Goal: Find specific page/section: Find specific page/section

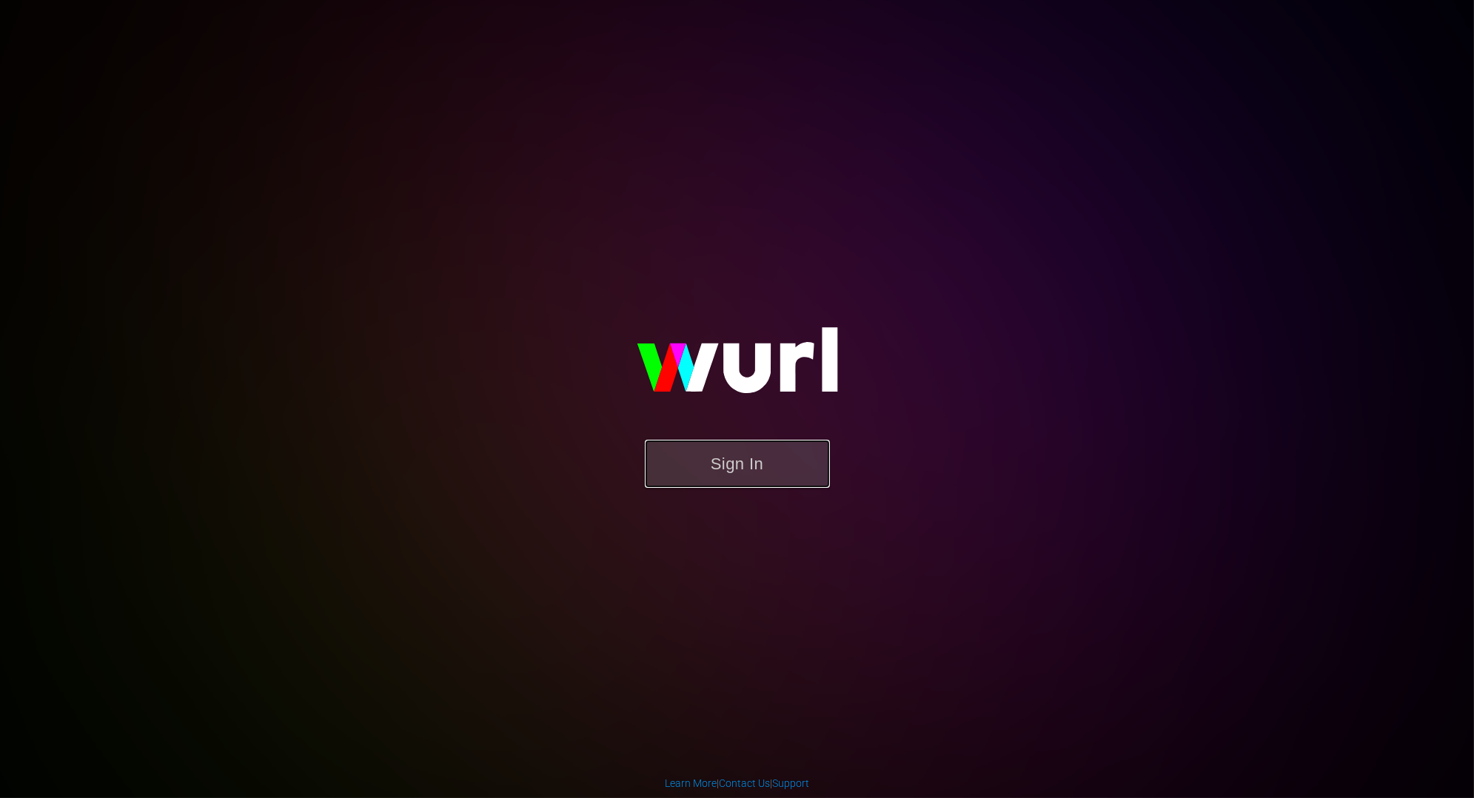
click at [787, 464] on button "Sign In" at bounding box center [737, 464] width 185 height 48
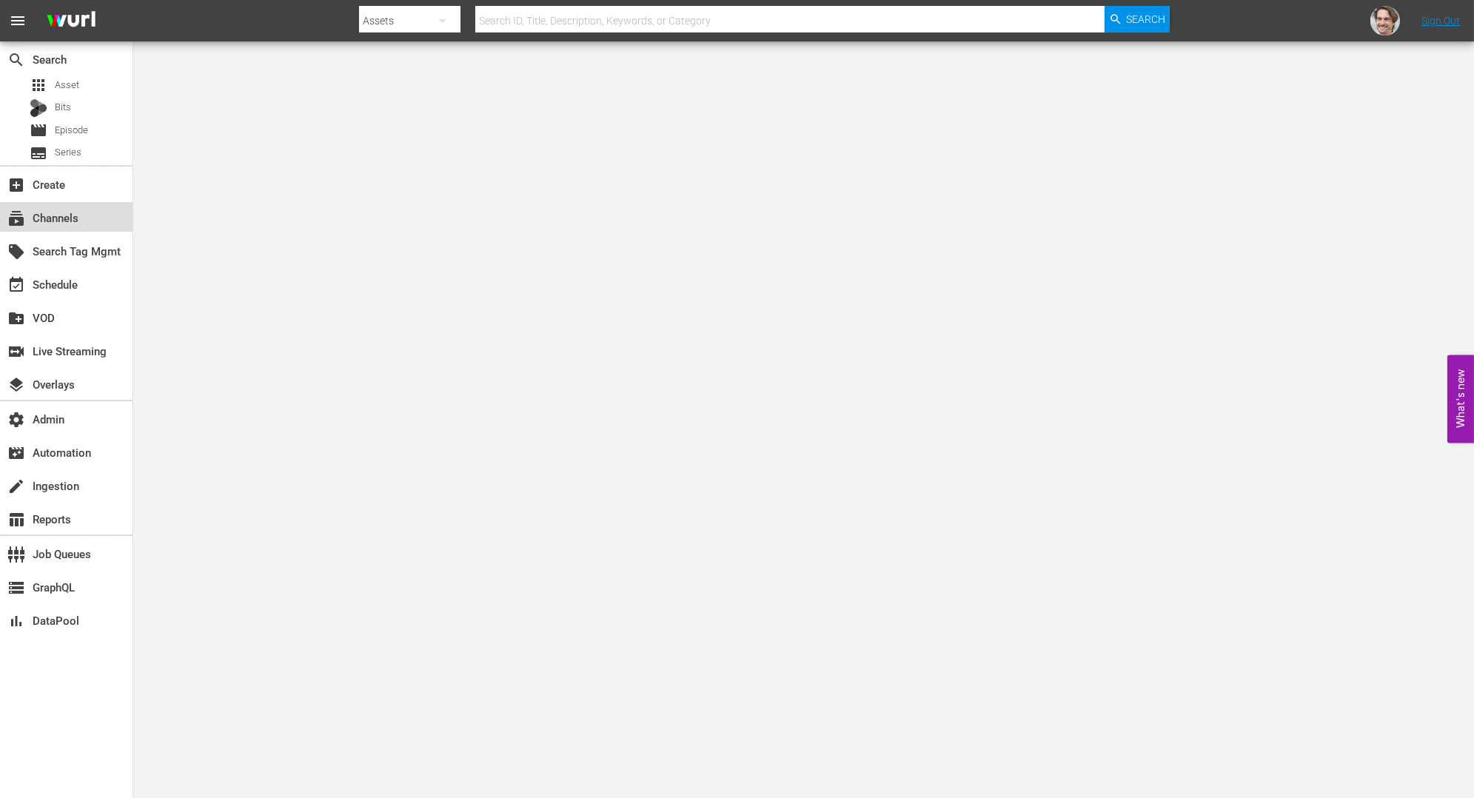
click at [51, 217] on div "subscriptions Channels" at bounding box center [41, 215] width 83 height 13
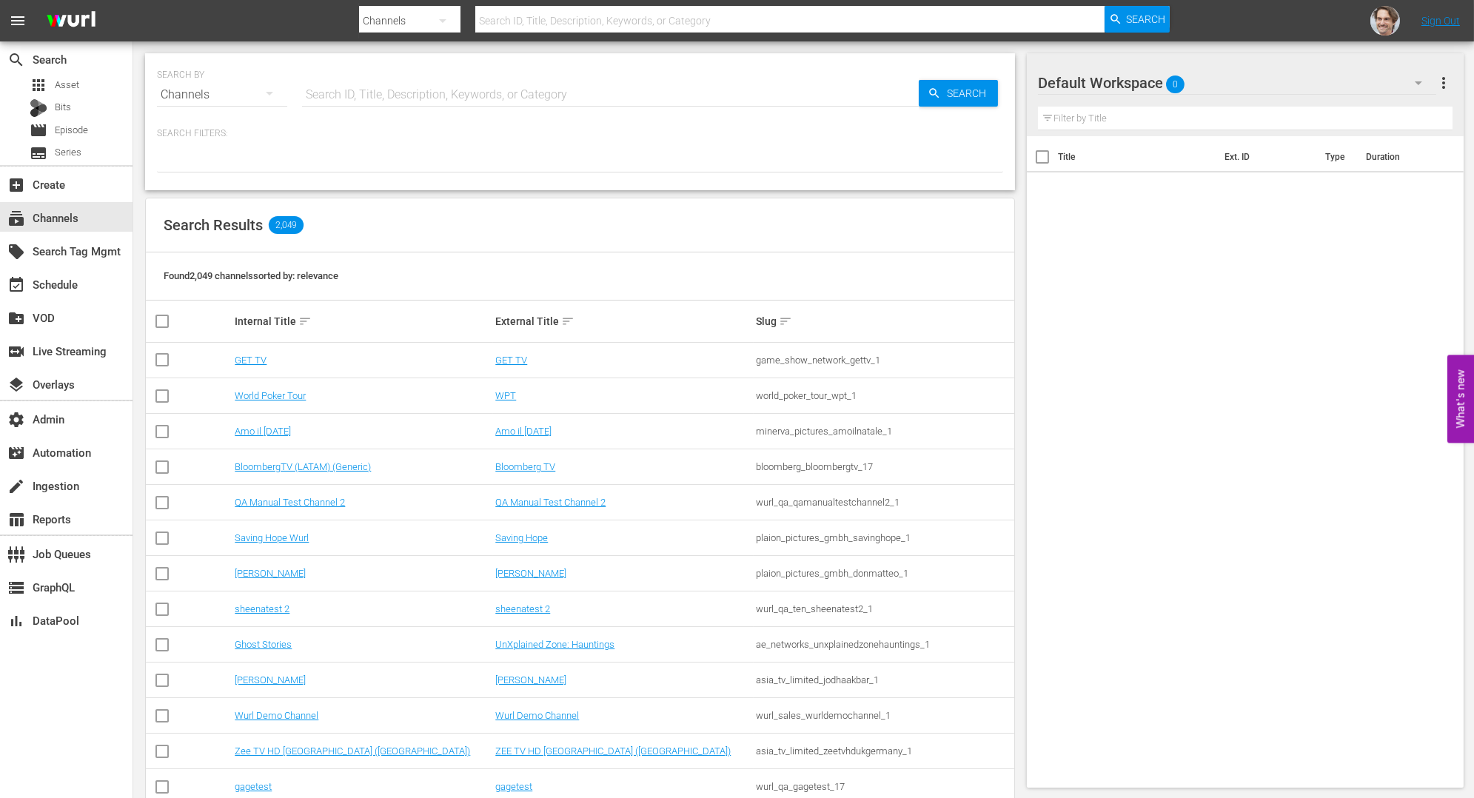
click at [371, 96] on input "text" at bounding box center [610, 95] width 617 height 36
type input "lol"
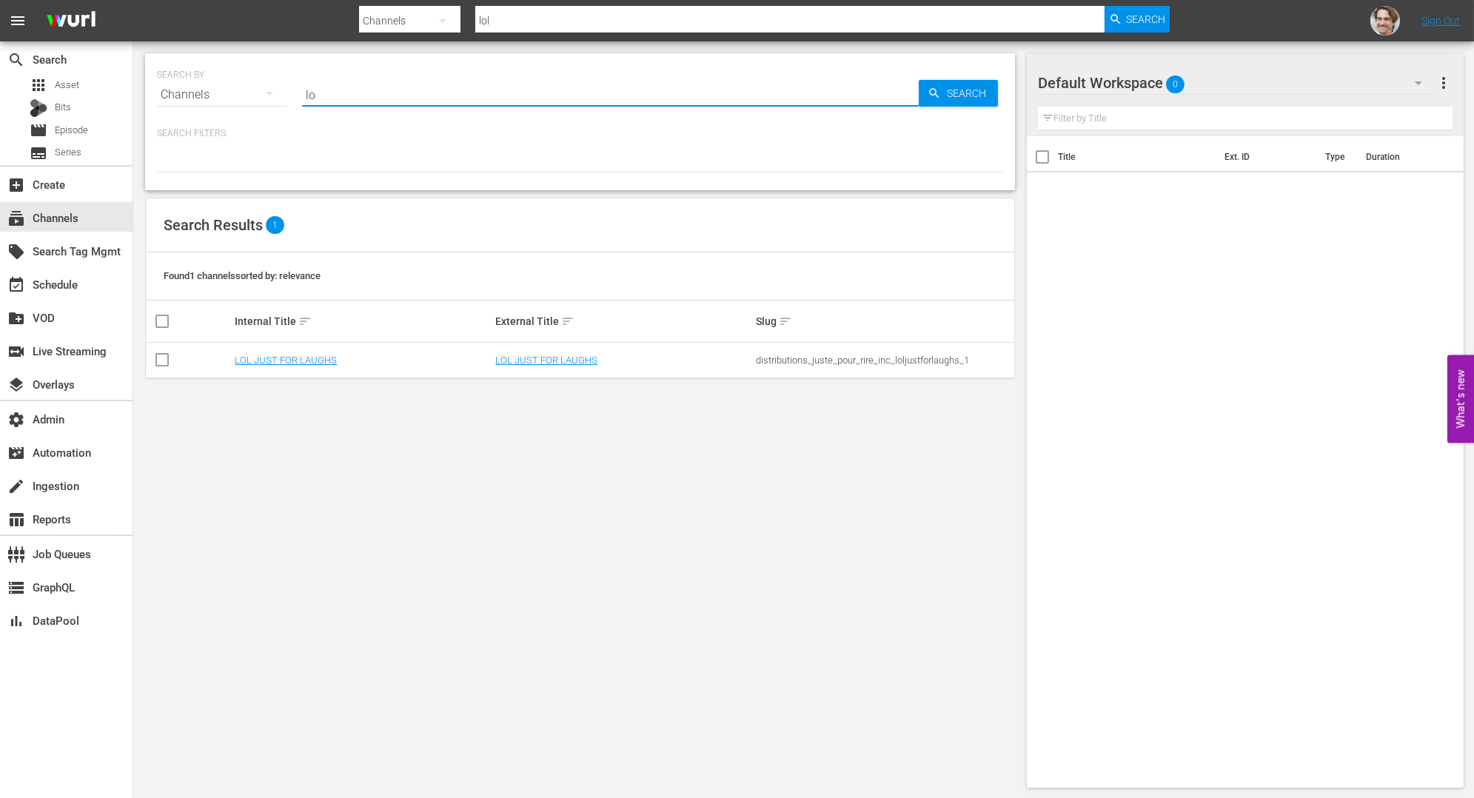
type input "l"
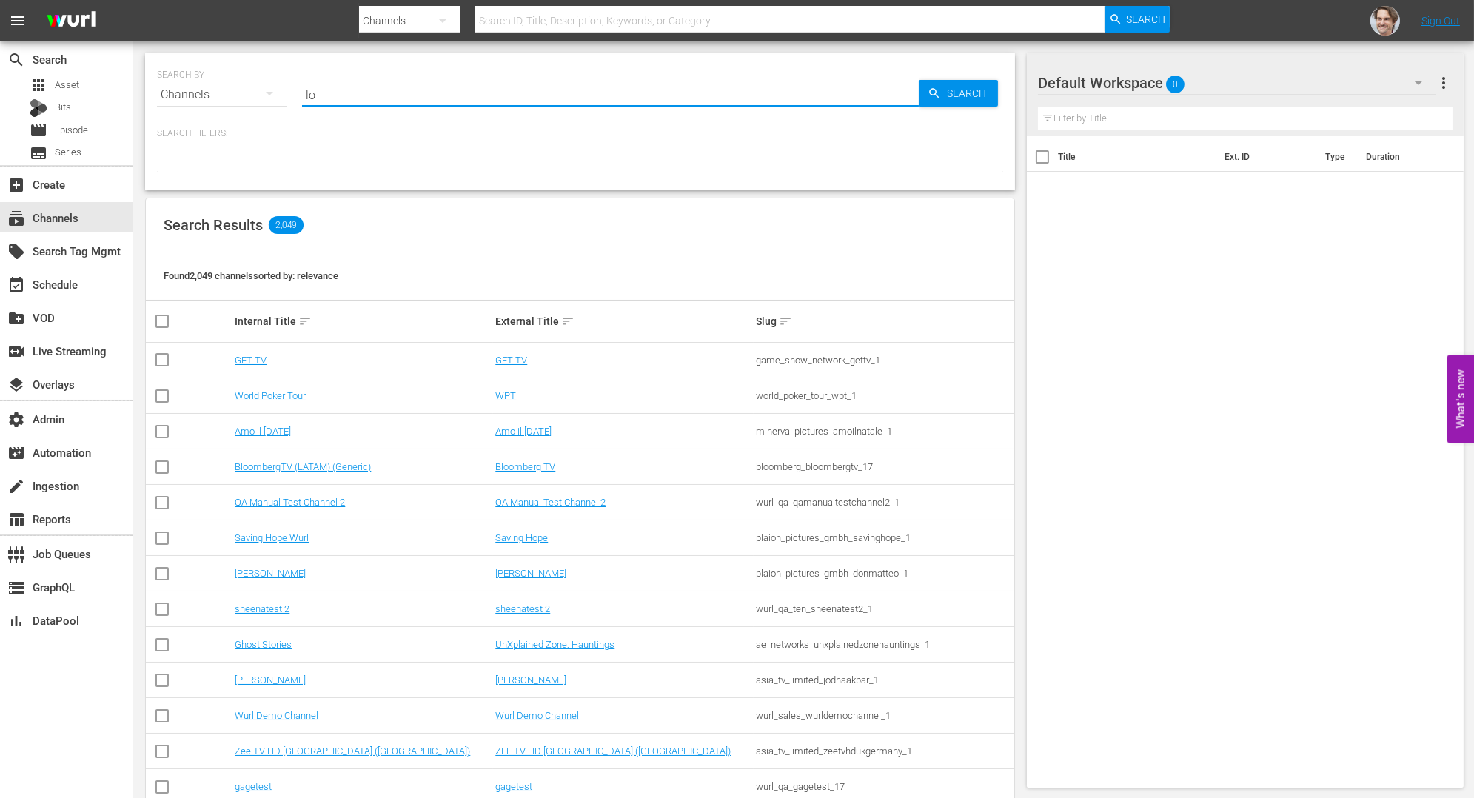
type input "lol"
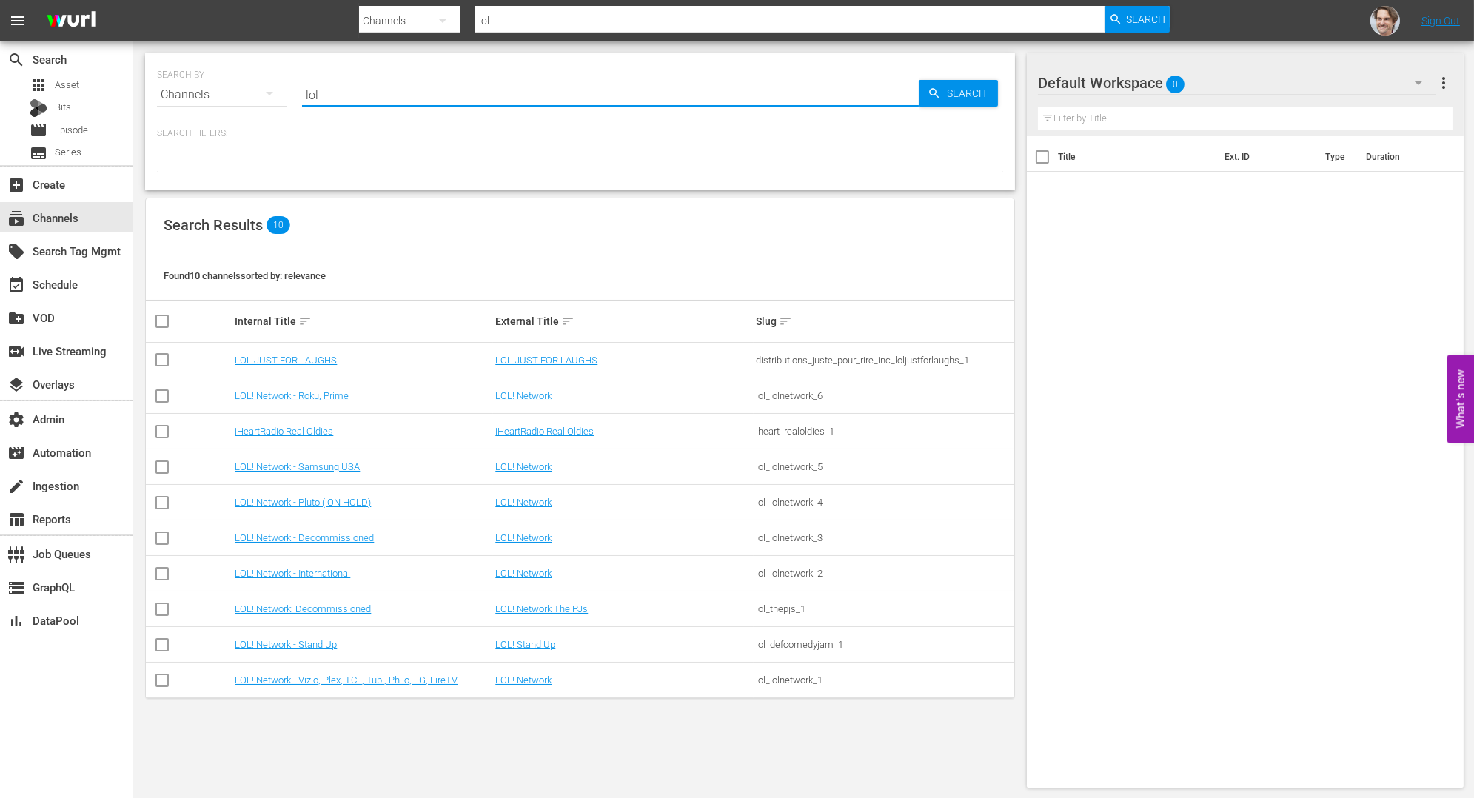
type input "lol"
click at [585, 359] on link "LOL JUST FOR LAUGHS" at bounding box center [546, 360] width 102 height 11
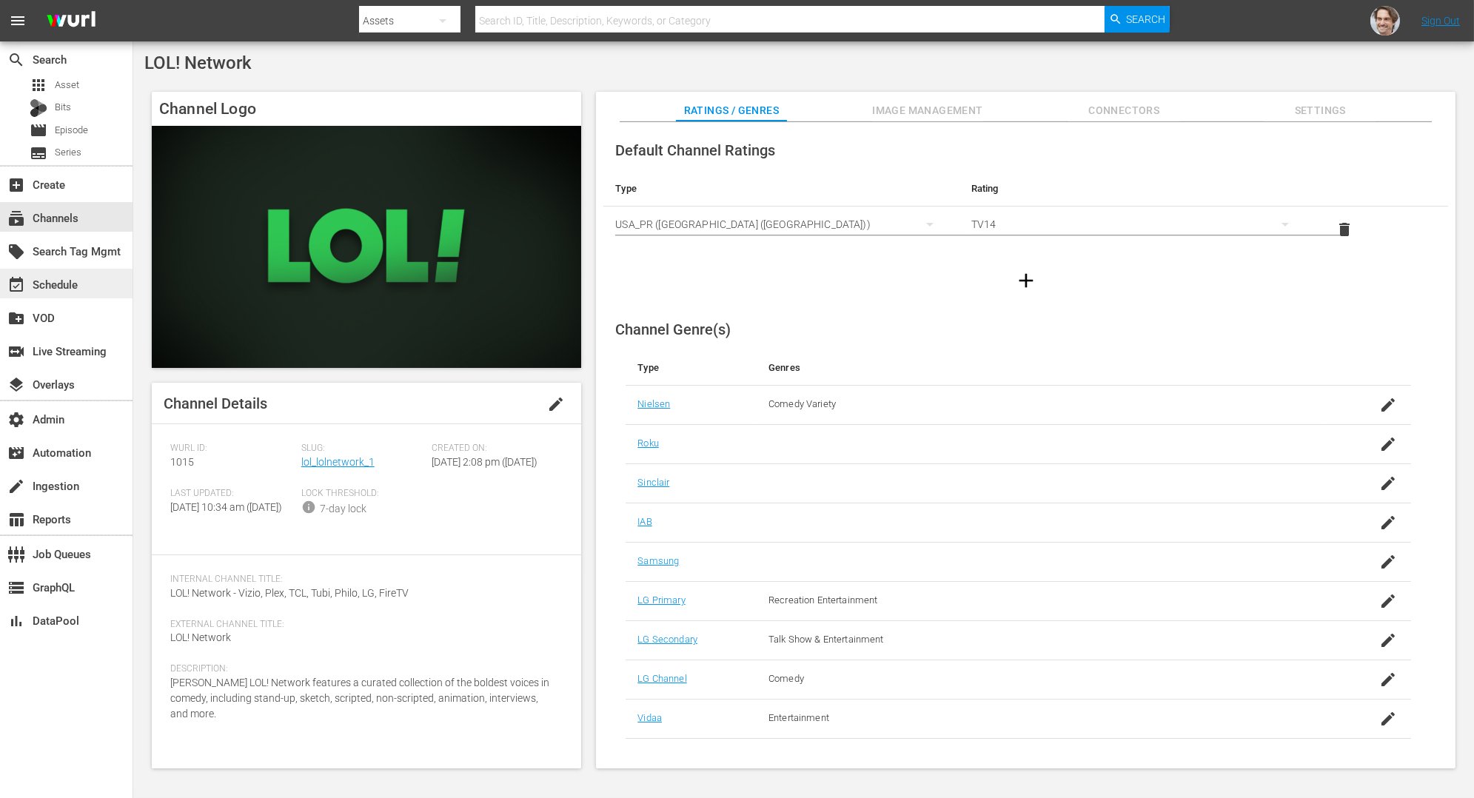
click at [78, 285] on div "event_available Schedule" at bounding box center [41, 281] width 83 height 13
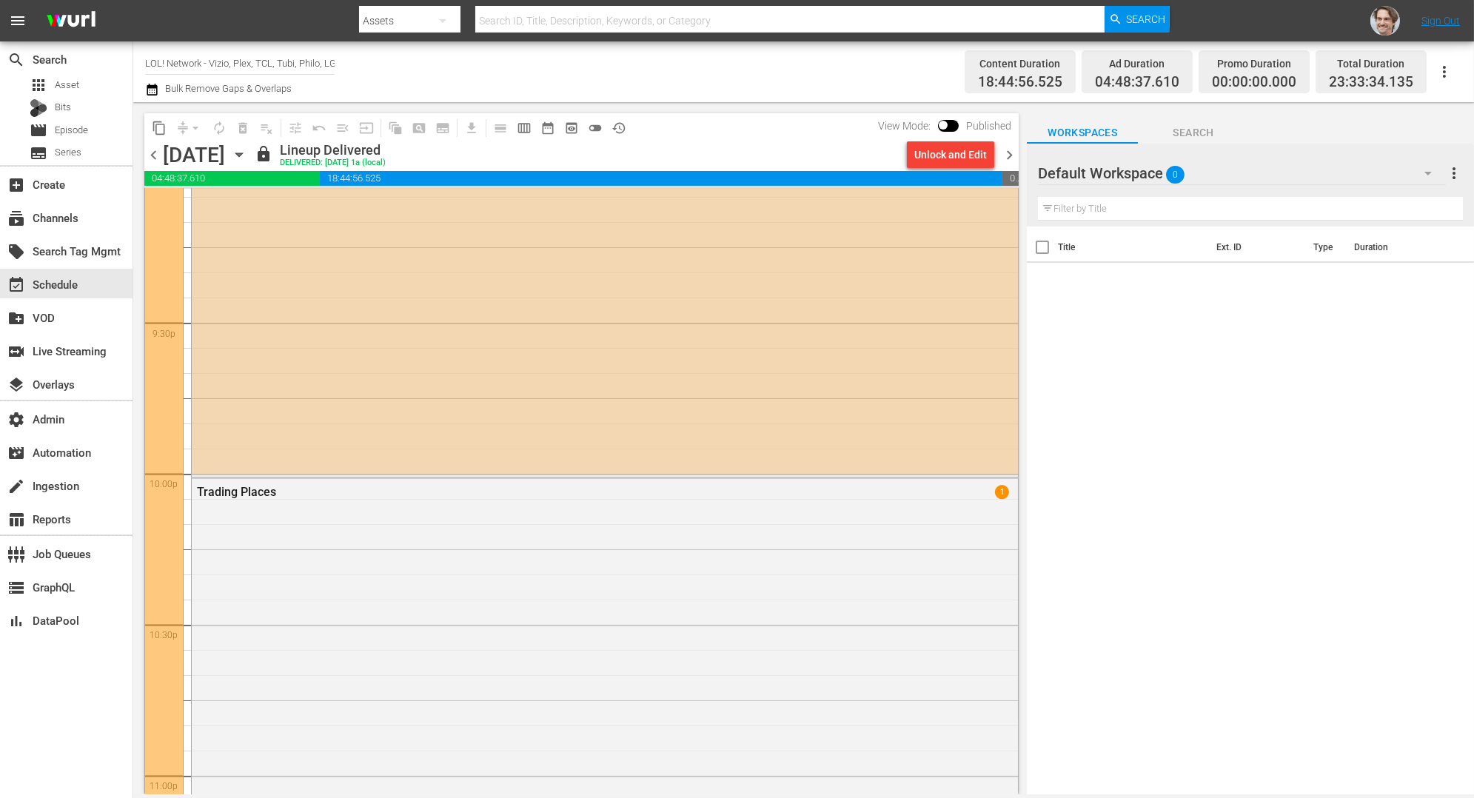
scroll to position [6362, 0]
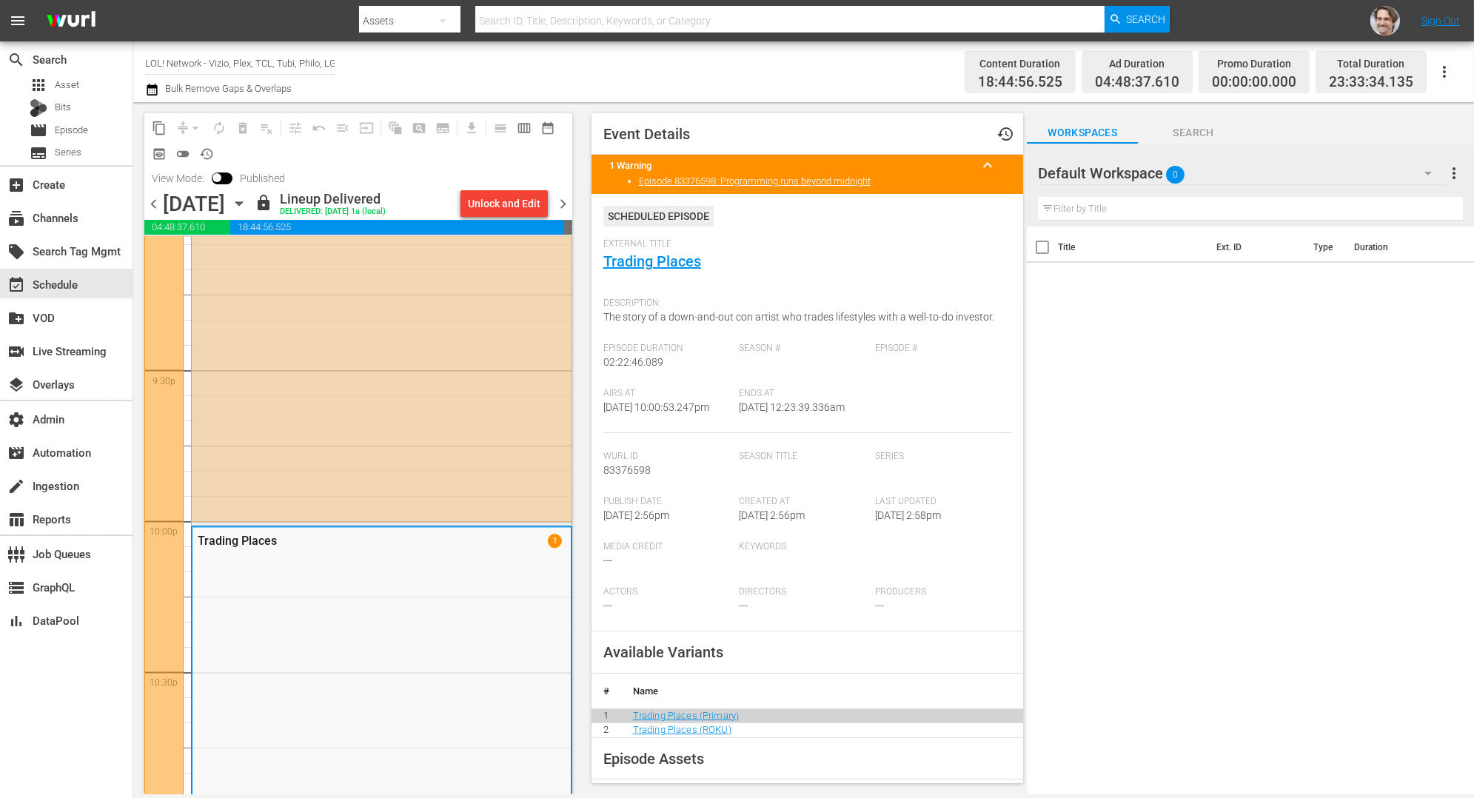
click at [376, 365] on div "Faster AUTO-SCHEDULED" at bounding box center [382, 216] width 380 height 612
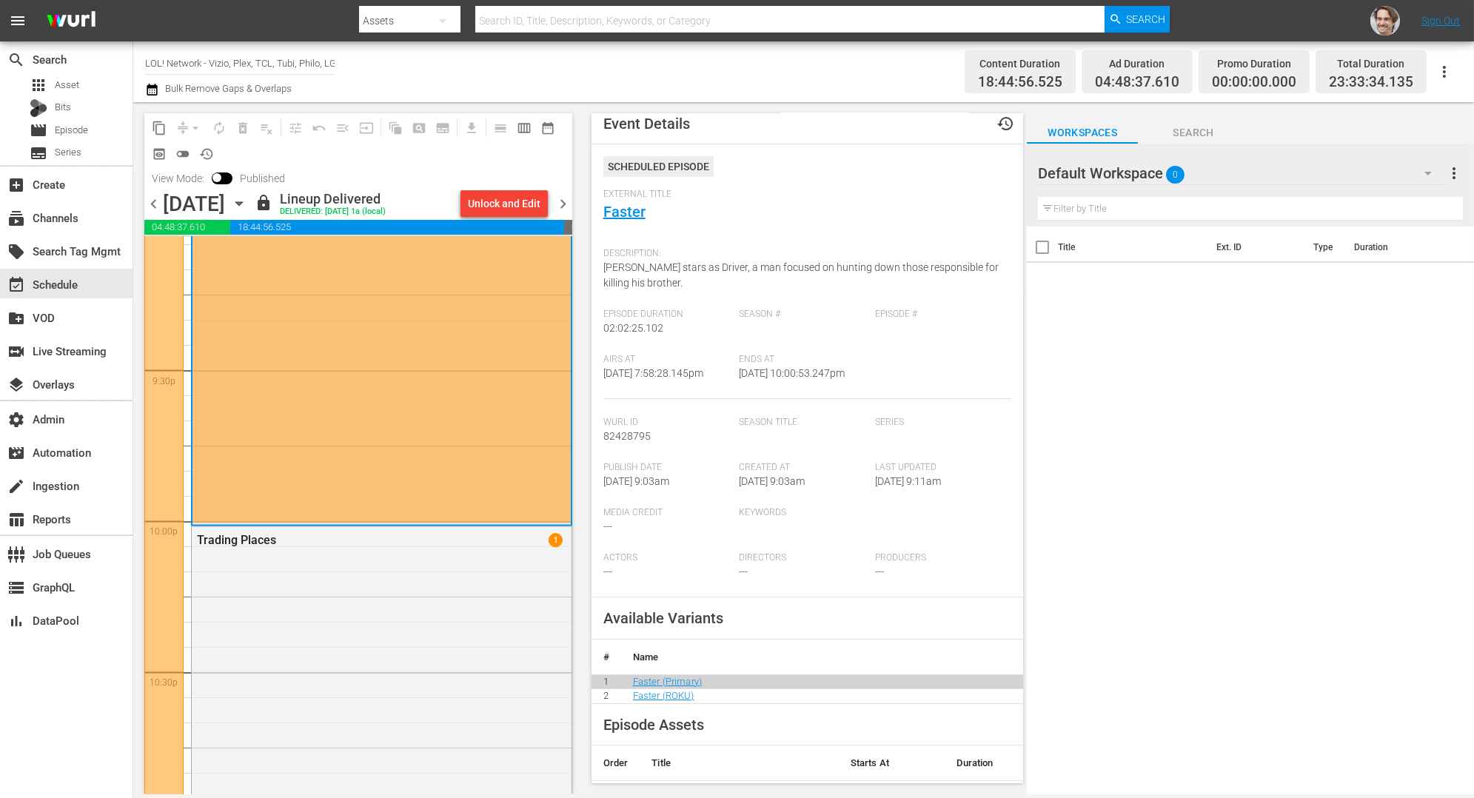
scroll to position [0, 0]
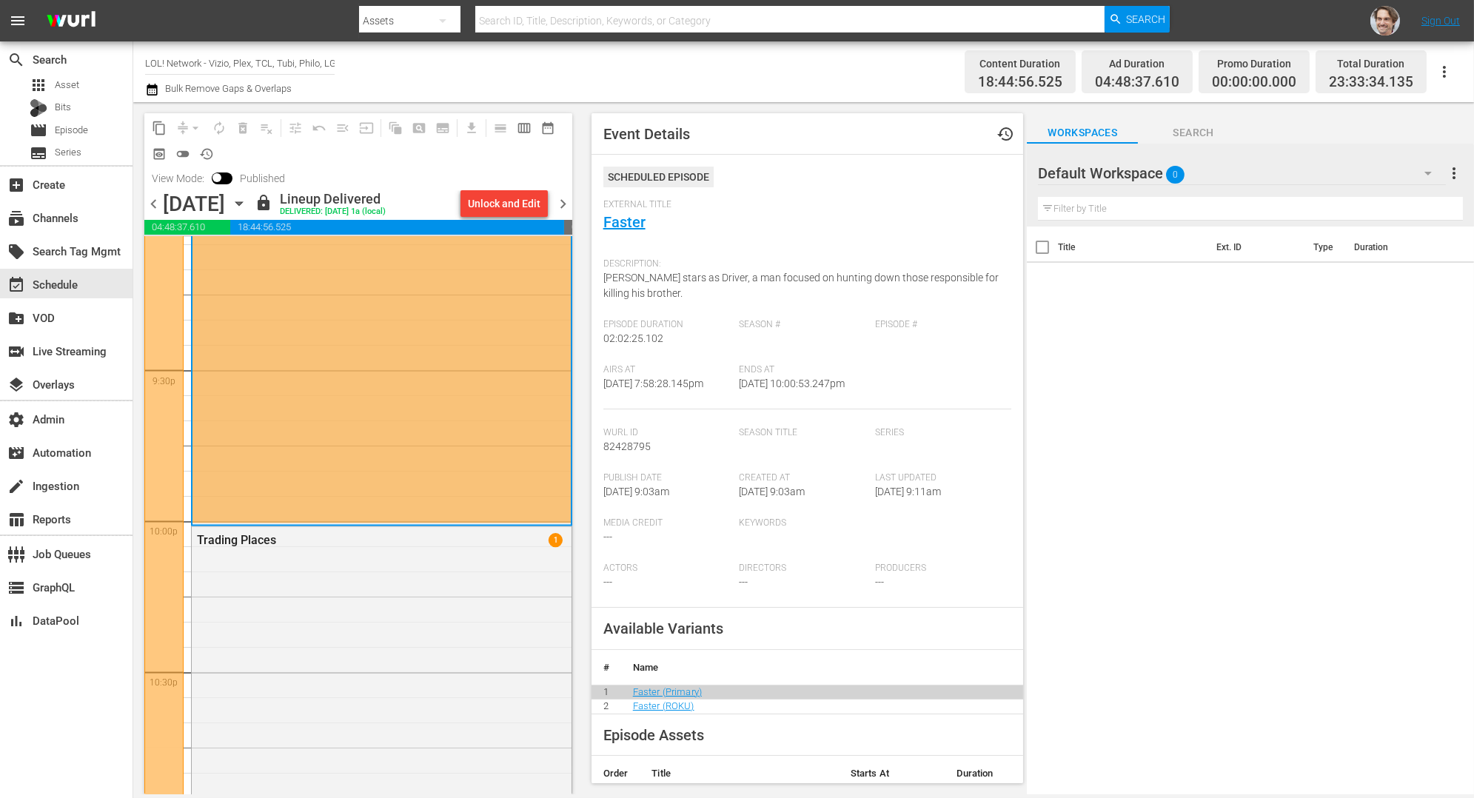
click at [846, 58] on div "Channel Title LOL! Network - Vizio, Plex, TCL, Tubi, Philo, LG, FireTV Bulk Rem…" at bounding box center [504, 71] width 718 height 53
click at [497, 364] on div "Faster AUTO-SCHEDULED" at bounding box center [382, 217] width 378 height 612
click at [811, 84] on div "Channel Title LOL! Network - Vizio, Plex, TCL, Tubi, Philo, LG, FireTV Bulk Rem…" at bounding box center [504, 71] width 718 height 53
